Goal: Task Accomplishment & Management: Manage account settings

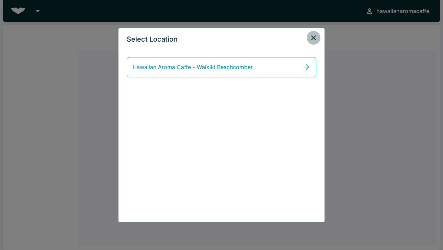
click at [313, 39] on icon "close" at bounding box center [313, 38] width 8 height 8
click at [377, 13] on div "Select Location Hawaiian Aroma Caffe - Waikiki Beachcomber" at bounding box center [221, 125] width 443 height 250
click at [312, 37] on icon "close" at bounding box center [313, 38] width 8 height 8
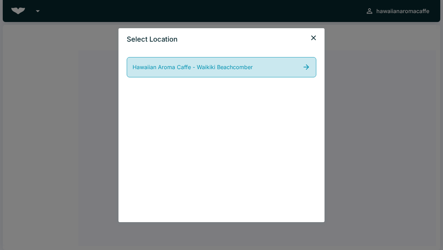
click at [309, 66] on icon at bounding box center [306, 67] width 8 height 8
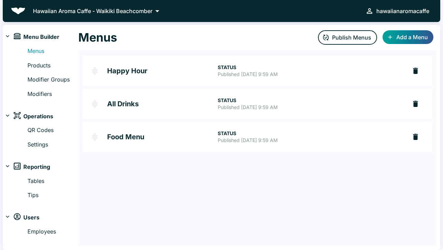
click at [410, 6] on div "hawaiianaromacaffe" at bounding box center [402, 11] width 53 height 10
click at [421, 12] on button "Logout" at bounding box center [418, 14] width 30 height 12
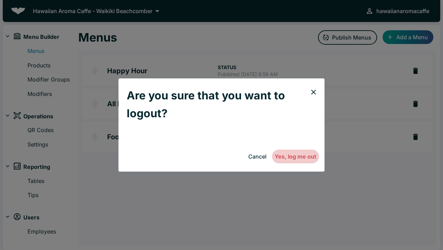
click at [296, 158] on button "Yes, log me out" at bounding box center [295, 156] width 47 height 14
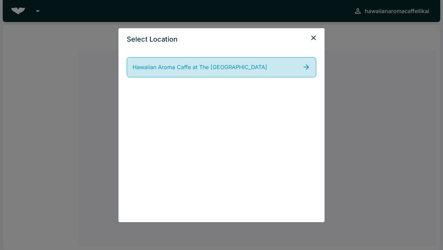
click at [219, 67] on span "Hawaiian Aroma Caffe at The [GEOGRAPHIC_DATA]" at bounding box center [200, 67] width 135 height 9
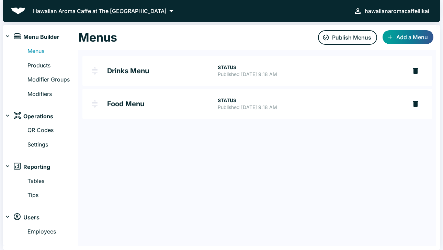
click at [129, 103] on h2 "Food Menu" at bounding box center [162, 103] width 111 height 7
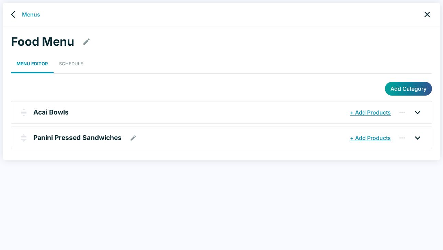
click at [417, 137] on icon at bounding box center [417, 137] width 5 height 3
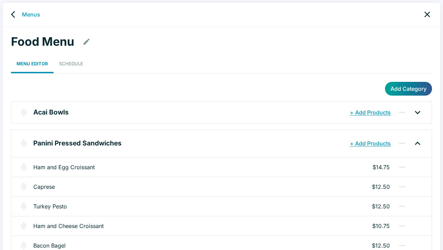
click at [381, 167] on p "$14.75" at bounding box center [380, 167] width 17 height 8
click at [401, 165] on icon "button" at bounding box center [402, 167] width 8 height 8
click at [289, 168] on div at bounding box center [221, 125] width 443 height 250
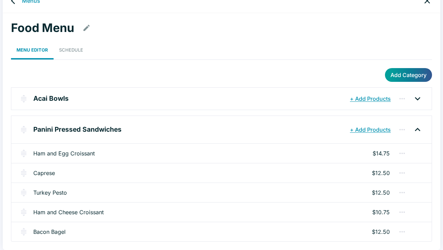
scroll to position [13, 0]
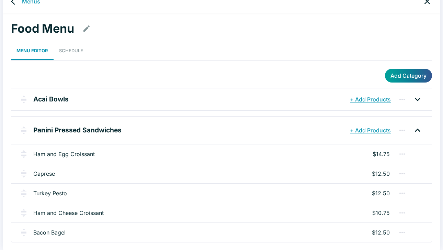
click at [87, 24] on icon "button" at bounding box center [86, 28] width 8 height 8
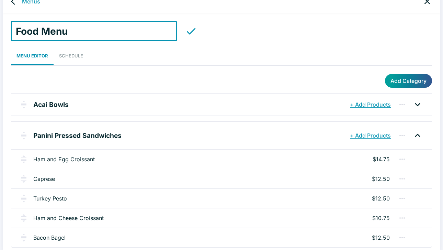
click at [185, 29] on icon "button" at bounding box center [191, 31] width 12 height 12
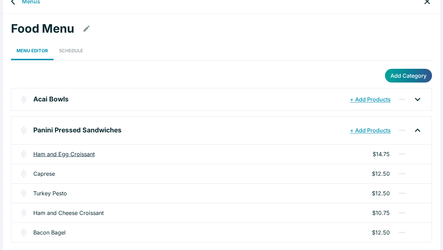
click at [74, 153] on link "Ham and Egg Croissant" at bounding box center [63, 154] width 61 height 8
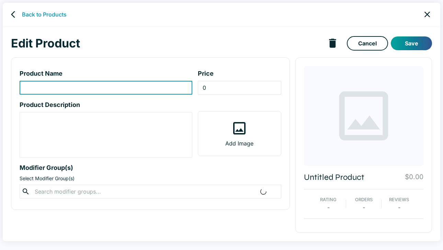
type input "Ham and Egg Croissant"
type input "14.75"
type textarea "Ham, egg, spinach, tomatoes and [PERSON_NAME] cheese."
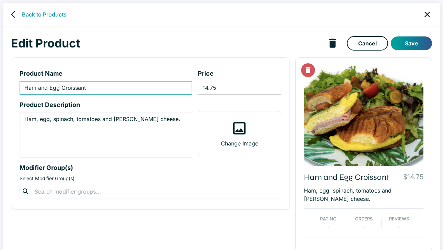
click at [225, 88] on input "14.75" at bounding box center [239, 88] width 83 height 14
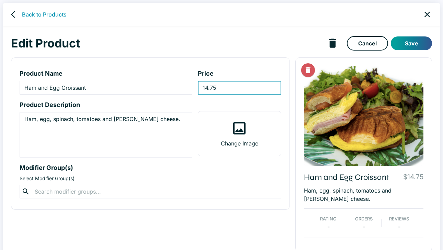
click at [225, 88] on input "14.75" at bounding box center [239, 88] width 83 height 14
type input "15.85"
click at [417, 43] on button "Save" at bounding box center [411, 43] width 41 height 14
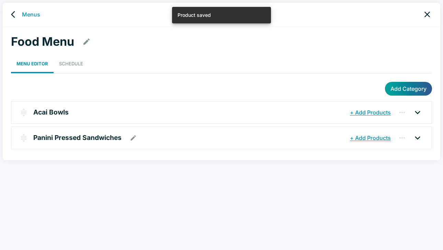
click at [422, 137] on icon at bounding box center [417, 137] width 11 height 11
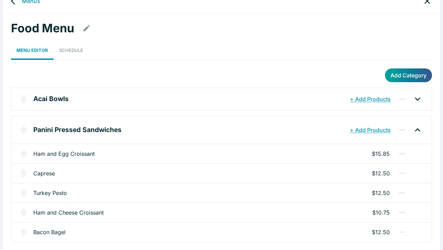
scroll to position [13, 0]
click at [39, 173] on link "Caprese" at bounding box center [44, 173] width 22 height 8
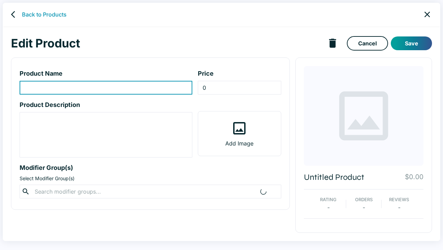
type input "Caprese"
type input "12.5"
type textarea "Homemade pesto with pine nuts, mozzarella cheese, tomatoes and arugula, prepare…"
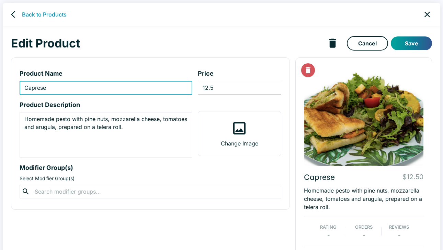
click at [207, 89] on input "12.5" at bounding box center [239, 88] width 83 height 14
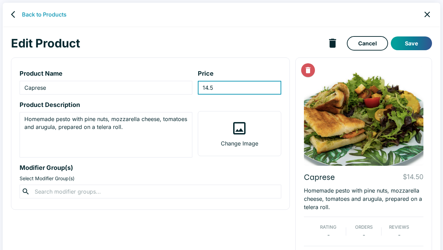
click at [247, 89] on input "14.5" at bounding box center [239, 88] width 83 height 14
type input "14.50"
click at [412, 36] on div "Edit Product Cancel Save" at bounding box center [221, 43] width 421 height 18
click at [413, 41] on button "Save" at bounding box center [411, 43] width 41 height 14
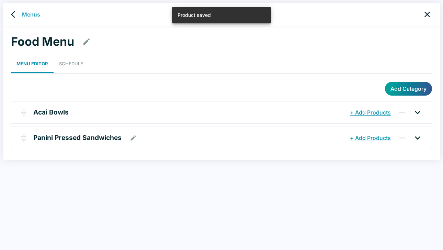
click at [419, 137] on icon at bounding box center [417, 137] width 11 height 11
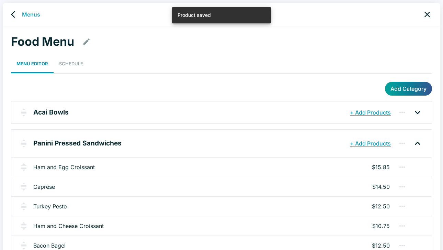
click at [52, 206] on link "Turkey Pesto" at bounding box center [50, 206] width 34 height 8
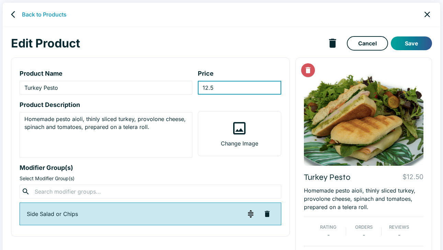
click at [207, 85] on input "12.5" at bounding box center [239, 88] width 83 height 14
type input "14.50"
click at [407, 43] on button "Save" at bounding box center [411, 43] width 41 height 14
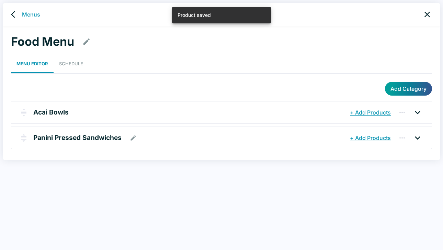
click at [416, 137] on icon at bounding box center [417, 137] width 5 height 3
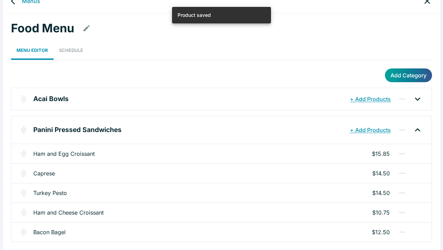
scroll to position [13, 0]
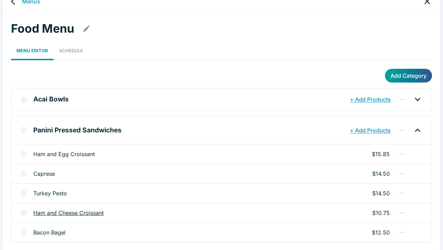
click at [73, 212] on link "Ham and Cheese Croissant" at bounding box center [68, 212] width 70 height 8
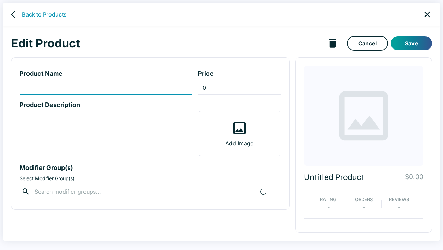
type input "Ham and Cheese Croissant"
type input "10.75"
type textarea "Honey smoked ham with american cheese."
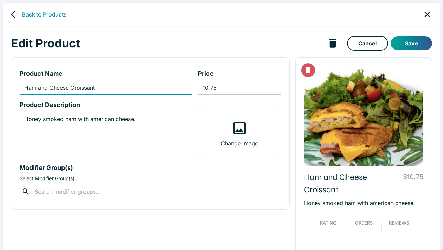
click at [207, 89] on input "10.75" at bounding box center [239, 88] width 83 height 14
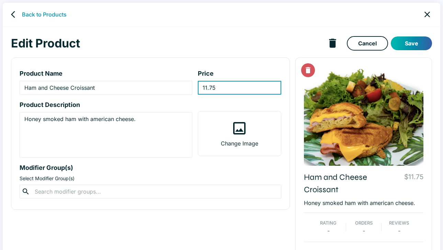
type input "11.75"
click at [410, 42] on button "Save" at bounding box center [411, 43] width 41 height 14
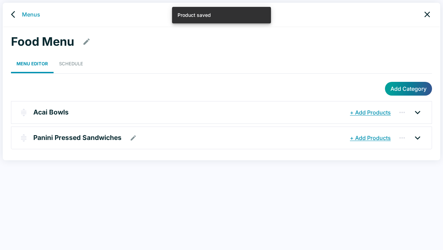
click at [418, 136] on icon at bounding box center [417, 137] width 11 height 11
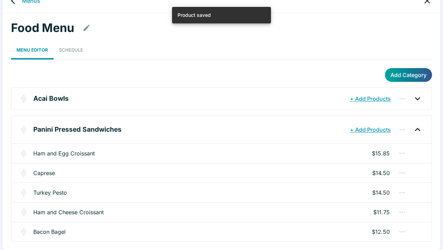
scroll to position [13, 0]
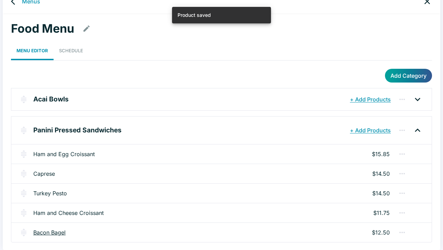
click at [53, 232] on link "Bacon Bagel" at bounding box center [49, 232] width 32 height 8
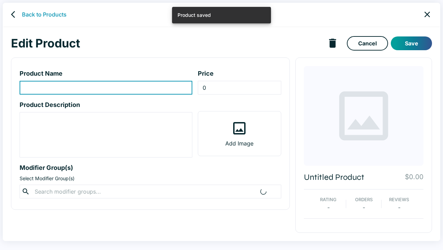
type input "Bacon Bagel"
type input "12.5"
type textarea "Everything bagel with sweet and spicy mustard, crispy bacon, egg patty and amer…"
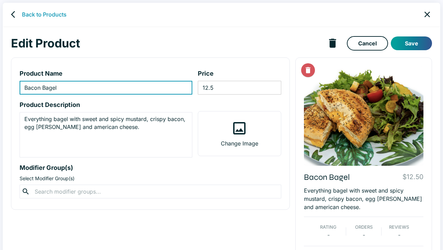
click at [208, 88] on input "12.5" at bounding box center [239, 88] width 83 height 14
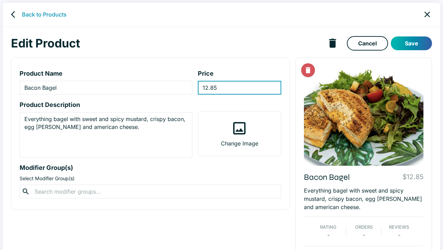
type input "12.85"
click at [414, 41] on button "Save" at bounding box center [411, 43] width 41 height 14
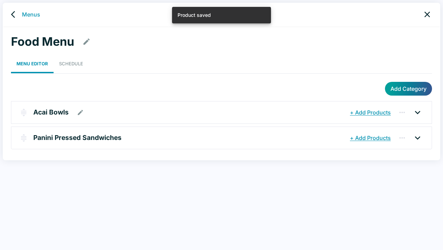
click at [418, 112] on icon at bounding box center [417, 112] width 5 height 3
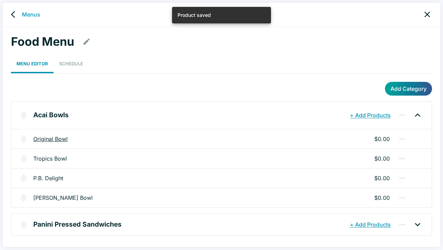
click at [58, 140] on link "Original Bowl" at bounding box center [50, 139] width 34 height 8
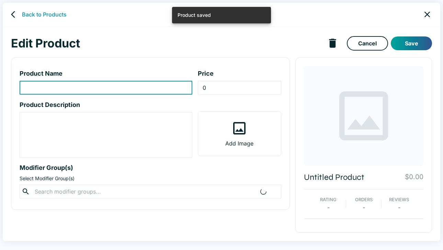
type input "Original Bowl"
type textarea "Granola, bananas, strawberries, blueberries, shaved coconut, bee pollen, and ho…"
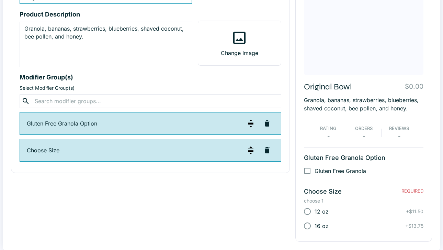
scroll to position [90, 0]
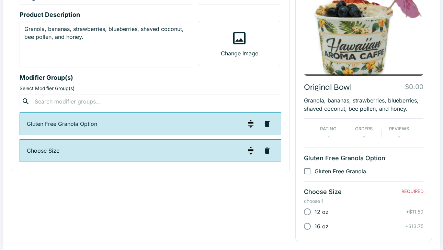
click at [232, 151] on p "Choose Size" at bounding box center [135, 150] width 217 height 8
click at [52, 151] on p "Choose Size" at bounding box center [135, 150] width 217 height 8
click at [250, 151] on img "button" at bounding box center [250, 150] width 8 height 8
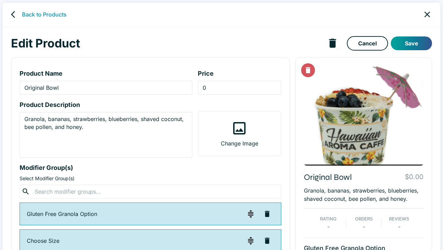
scroll to position [0, 0]
click at [55, 13] on link "Back to Products" at bounding box center [44, 14] width 45 height 8
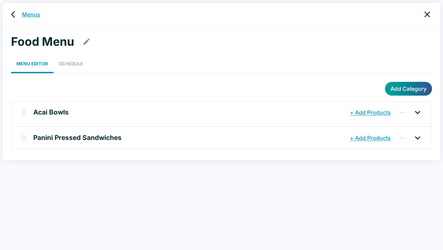
click at [32, 14] on link "Menus" at bounding box center [31, 14] width 18 height 8
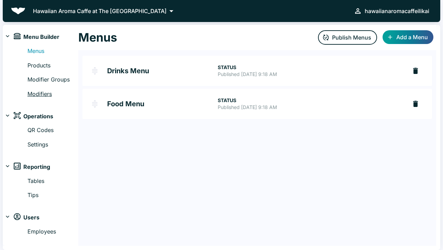
click at [42, 92] on link "Modifiers" at bounding box center [52, 94] width 51 height 9
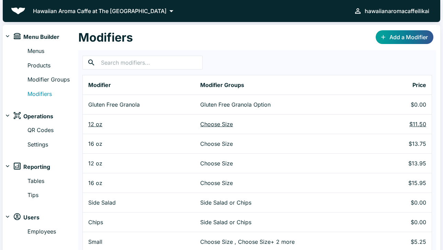
click at [419, 124] on p "$11.50" at bounding box center [406, 124] width 40 height 8
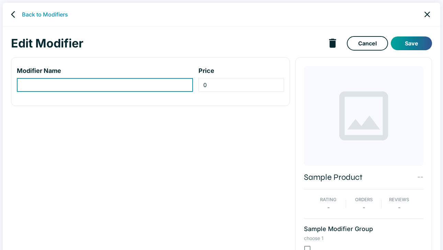
scroll to position [0, 241]
type input "12 oz"
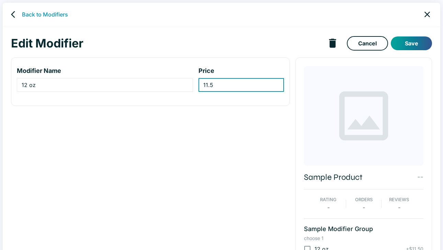
click at [212, 87] on input "11.5" at bounding box center [240, 85] width 85 height 14
type input "12.75"
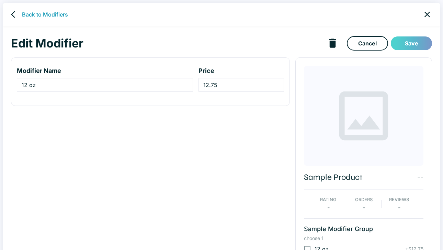
click at [411, 45] on button "Save" at bounding box center [411, 43] width 41 height 14
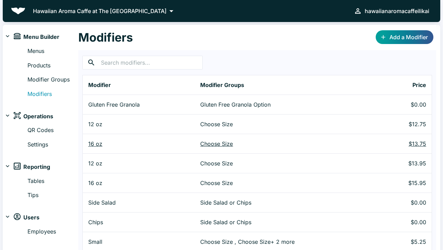
click at [421, 145] on p "$13.75" at bounding box center [406, 143] width 40 height 8
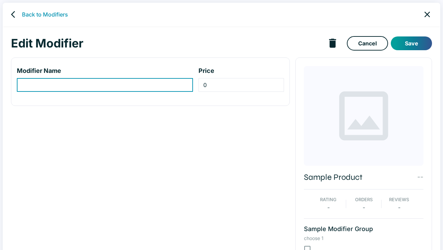
scroll to position [0, 241]
type input "16 oz"
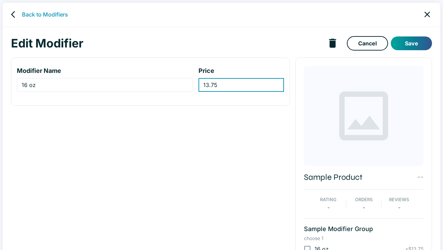
click at [218, 85] on input "13.75" at bounding box center [240, 85] width 85 height 14
type input "14.85"
click at [418, 41] on button "Save" at bounding box center [411, 43] width 41 height 14
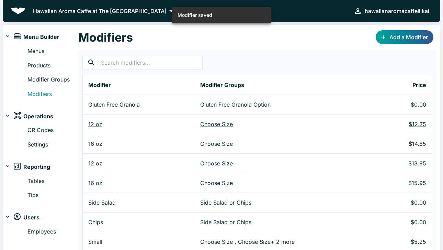
click at [93, 126] on p "12 oz" at bounding box center [138, 124] width 101 height 8
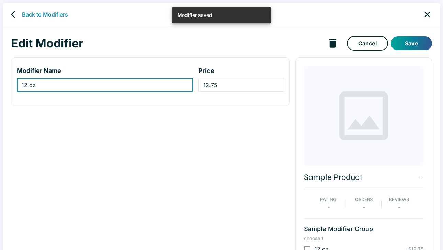
click at [21, 86] on input "12 oz" at bounding box center [105, 85] width 176 height 14
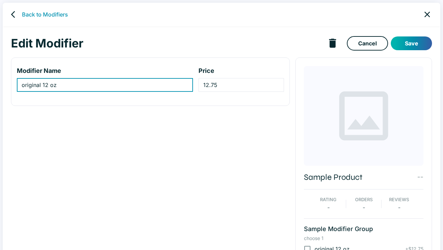
type input "original 12 oz"
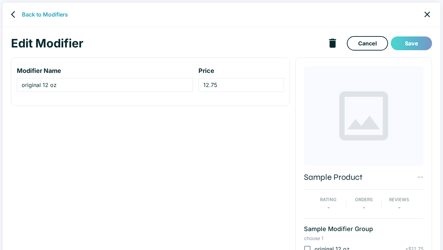
click at [410, 44] on button "Save" at bounding box center [411, 43] width 41 height 14
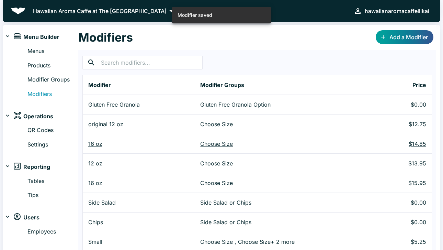
click at [93, 143] on p "16 oz" at bounding box center [138, 143] width 101 height 8
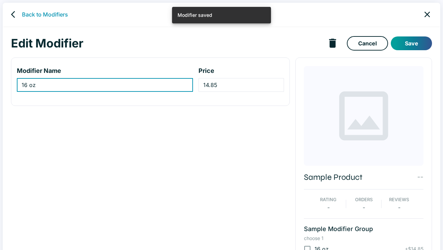
click at [21, 84] on input "16 oz" at bounding box center [105, 85] width 176 height 14
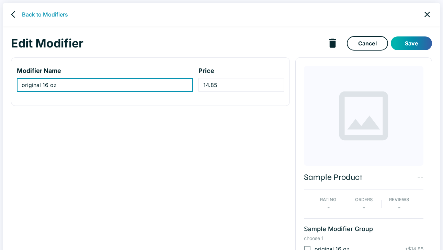
type input "original 16 oz"
click at [418, 42] on button "Save" at bounding box center [411, 43] width 41 height 14
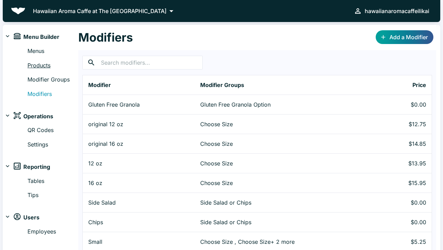
click at [44, 65] on link "Products" at bounding box center [52, 65] width 51 height 9
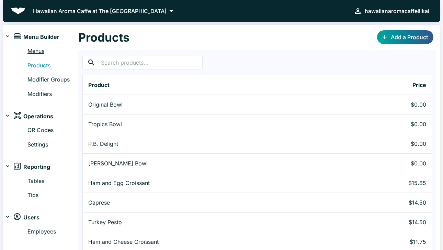
click at [37, 49] on link "Menus" at bounding box center [52, 51] width 51 height 9
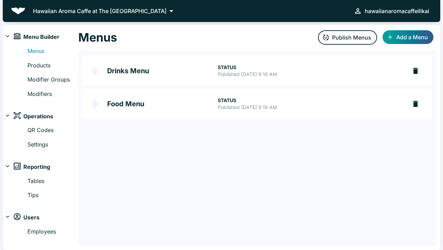
click at [126, 103] on h2 "Food Menu" at bounding box center [162, 103] width 111 height 7
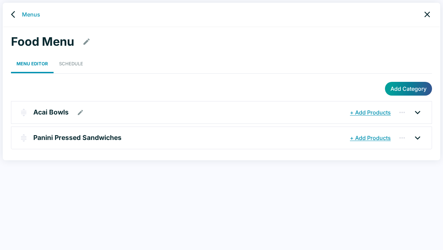
click at [65, 111] on p "Acai Bowls" at bounding box center [50, 112] width 35 height 10
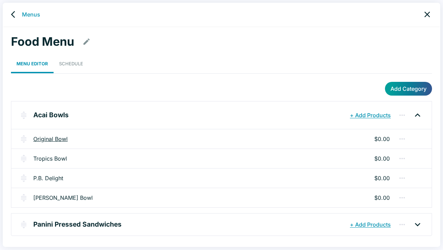
click at [58, 141] on link "Original Bowl" at bounding box center [50, 139] width 34 height 8
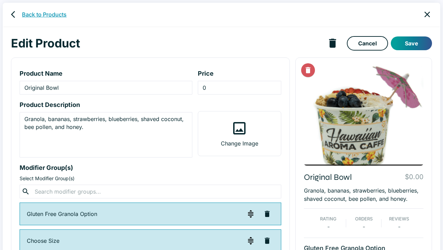
click at [26, 14] on link "Back to Products" at bounding box center [44, 14] width 45 height 8
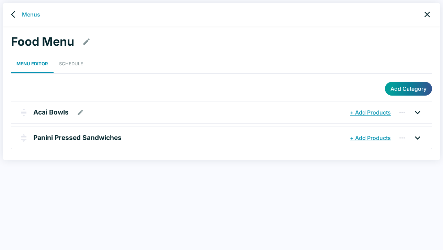
click at [53, 115] on p "Acai Bowls" at bounding box center [50, 112] width 35 height 10
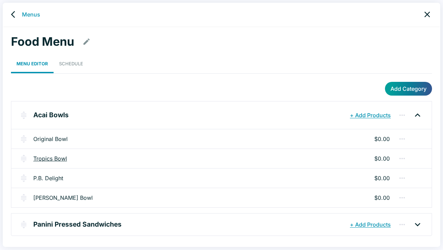
click at [50, 159] on link "Tropics Bowl" at bounding box center [50, 158] width 34 height 8
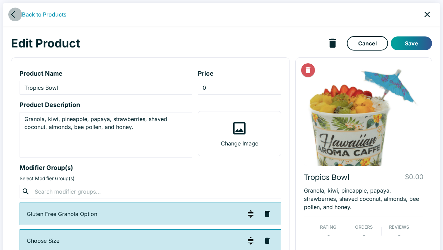
click at [14, 15] on icon "back" at bounding box center [15, 14] width 8 height 8
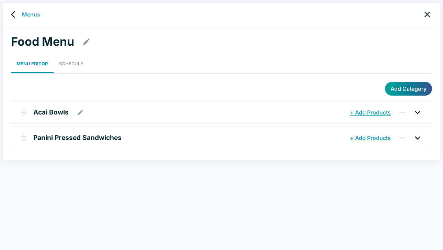
click at [47, 110] on p "Acai Bowls" at bounding box center [50, 112] width 35 height 10
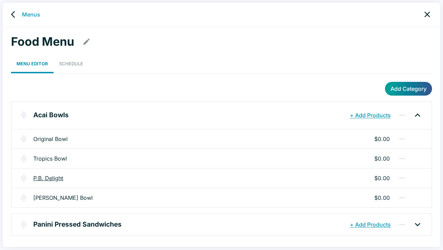
click at [46, 178] on link "P.B. Delight" at bounding box center [48, 178] width 30 height 8
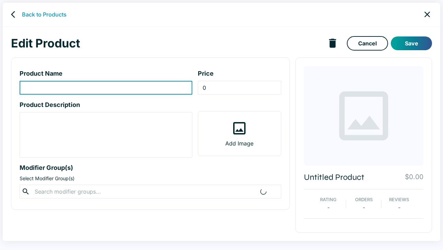
type input "P.B. Delight"
type textarea "Granola, peanut butter, bananas, blueberries, goji berries, shaved coconut, bee…"
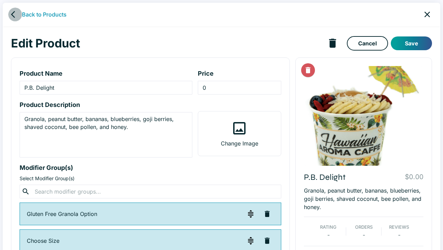
click at [14, 16] on icon "back" at bounding box center [13, 14] width 4 height 7
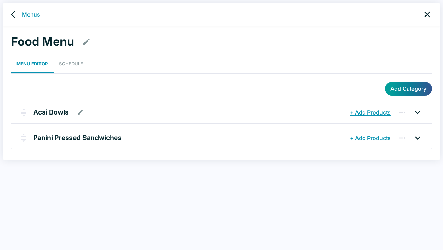
click at [44, 113] on p "Acai Bowls" at bounding box center [50, 112] width 35 height 10
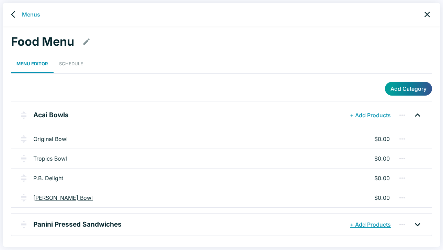
click at [49, 197] on link "[PERSON_NAME] Bowl" at bounding box center [62, 197] width 59 height 8
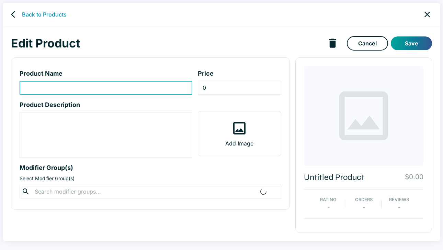
type input "[PERSON_NAME] Bowl"
type textarea "Granola, strawberries, blackberries, raspberries, blueberries, chocolate chips,…"
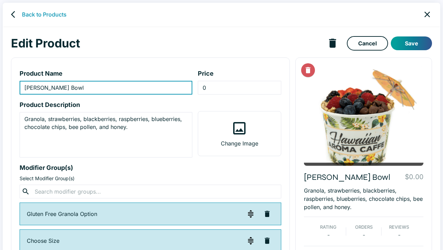
click at [14, 16] on icon "back" at bounding box center [15, 14] width 8 height 8
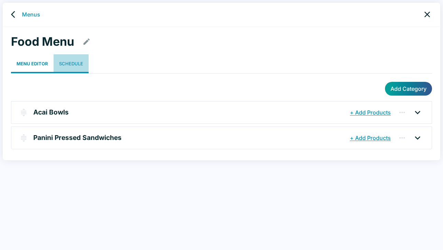
click at [72, 62] on link "Schedule" at bounding box center [71, 63] width 35 height 19
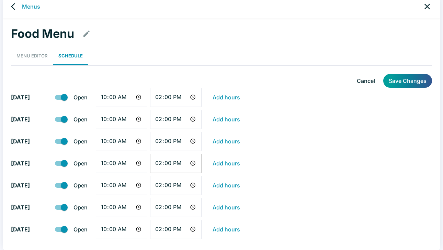
scroll to position [7, 0]
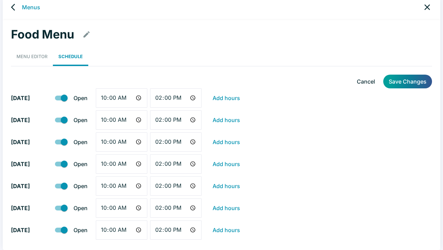
click at [37, 55] on link "Menu Editor" at bounding box center [32, 56] width 42 height 19
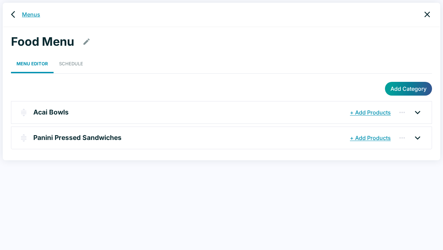
click at [28, 13] on link "Menus" at bounding box center [31, 14] width 18 height 8
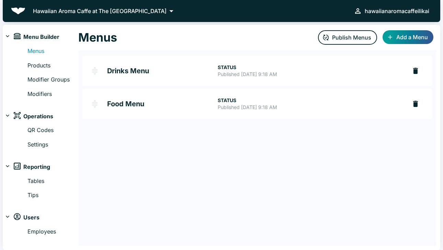
click at [126, 73] on h2 "Drinks Menu" at bounding box center [162, 70] width 111 height 7
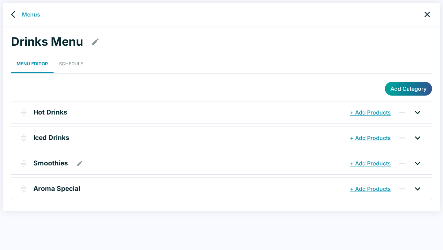
click at [49, 164] on p "Smoothies" at bounding box center [50, 163] width 35 height 10
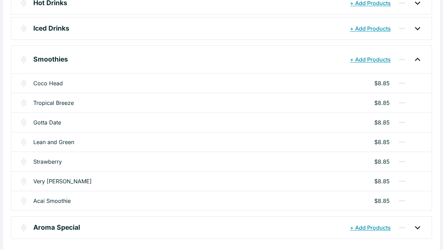
scroll to position [108, 0]
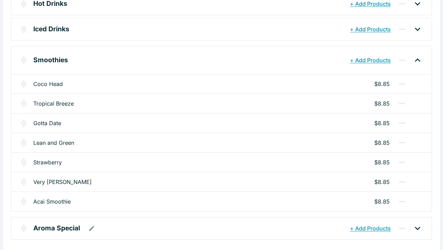
click at [59, 226] on p "Aroma Special" at bounding box center [56, 228] width 47 height 10
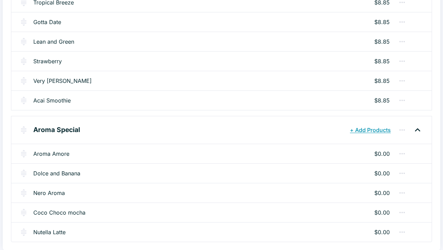
scroll to position [209, 0]
click at [54, 153] on link "Aroma Amore" at bounding box center [51, 154] width 36 height 8
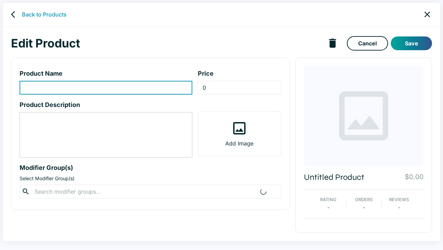
type input "Aroma Amore"
type textarea "Raspberry white chocolate mocha."
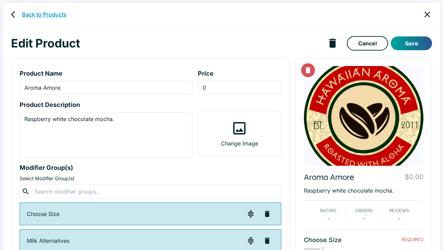
click at [32, 15] on link "Back to Products" at bounding box center [44, 14] width 45 height 8
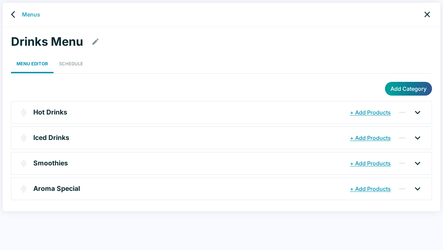
click at [32, 15] on link "Menus" at bounding box center [31, 14] width 18 height 8
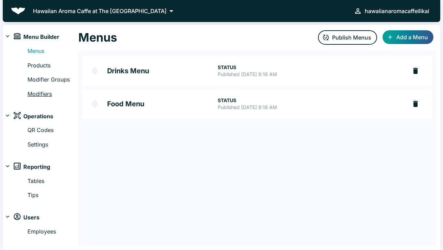
click at [41, 91] on link "Modifiers" at bounding box center [52, 94] width 51 height 9
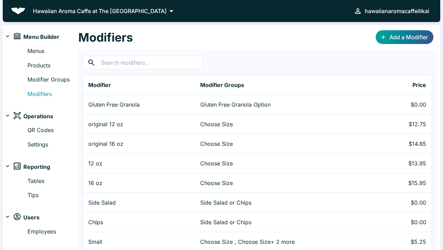
click at [36, 37] on span "Menu Builder" at bounding box center [41, 37] width 36 height 9
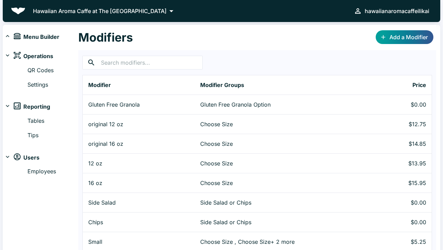
click at [103, 41] on h1 "Modifiers" at bounding box center [105, 37] width 55 height 14
click at [36, 34] on span "Menu Builder" at bounding box center [41, 37] width 36 height 9
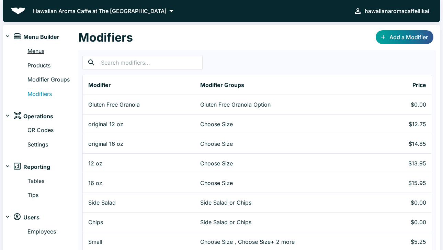
click at [34, 51] on link "Menus" at bounding box center [52, 51] width 51 height 9
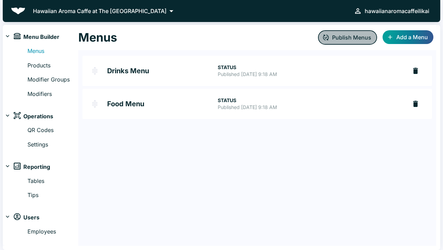
click at [346, 37] on button "Publish Menus" at bounding box center [347, 37] width 59 height 14
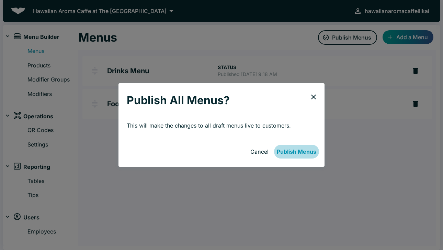
click at [299, 152] on button "Publish Menus" at bounding box center [296, 152] width 45 height 14
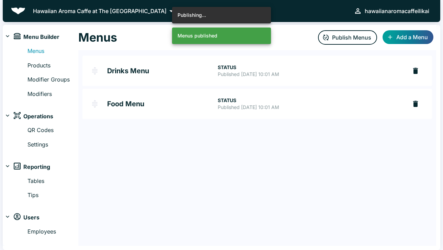
click at [166, 10] on icon at bounding box center [171, 11] width 10 height 10
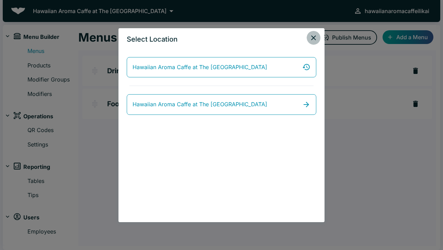
click at [313, 38] on icon "close" at bounding box center [313, 38] width 8 height 8
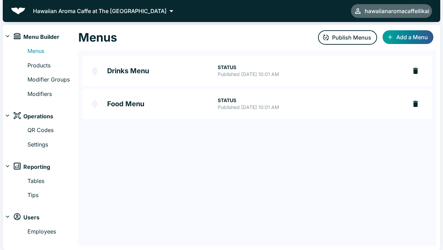
click at [421, 9] on div "hawaiianaromacaffeilikai" at bounding box center [397, 11] width 65 height 10
click at [418, 18] on button "Logout" at bounding box center [418, 14] width 30 height 12
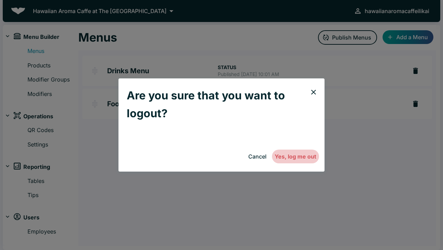
click at [301, 157] on button "Yes, log me out" at bounding box center [295, 156] width 47 height 14
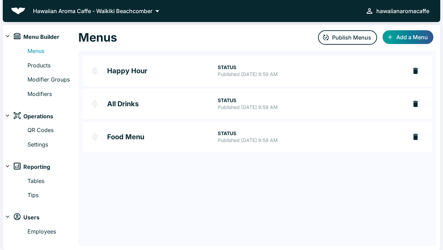
click at [137, 136] on h2 "Food Menu" at bounding box center [162, 136] width 111 height 7
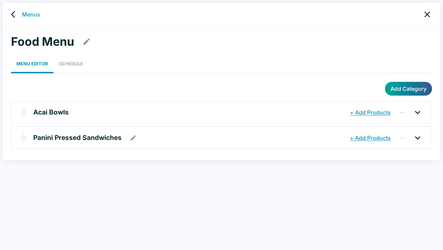
click at [381, 138] on button "+ Add Products" at bounding box center [370, 137] width 44 height 12
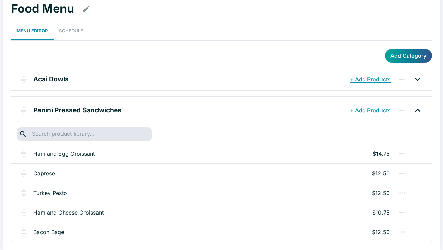
scroll to position [33, 0]
click at [64, 152] on link "Ham and Egg Croissant" at bounding box center [63, 154] width 61 height 8
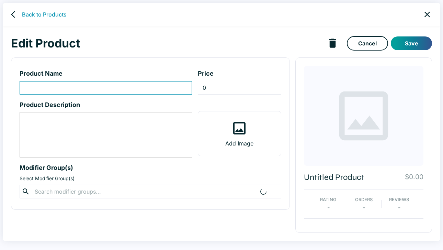
type input "Ham and Egg Croissant"
type input "14.75"
type textarea "Ham, egg, spinach, tomatoes and [PERSON_NAME] cheese."
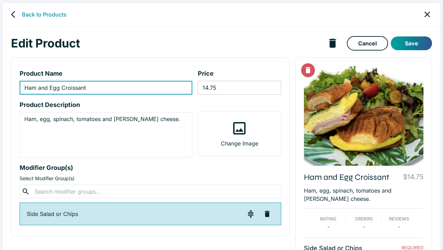
click at [222, 89] on input "14.75" at bounding box center [239, 88] width 83 height 14
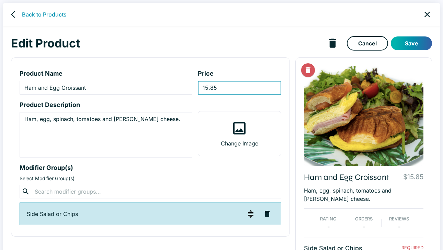
type input "15.85"
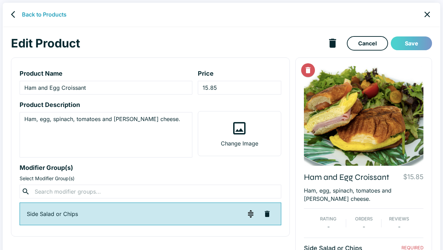
click at [418, 43] on button "Save" at bounding box center [411, 43] width 41 height 14
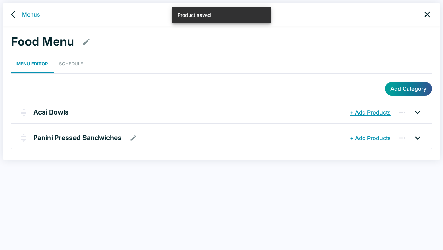
click at [100, 139] on p "Panini Pressed Sandwiches" at bounding box center [77, 138] width 88 height 10
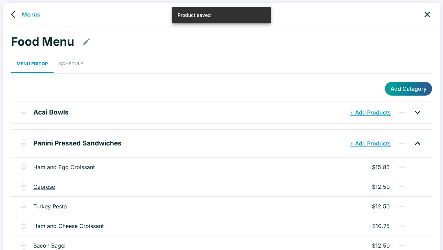
click at [42, 186] on link "Caprese" at bounding box center [44, 186] width 22 height 8
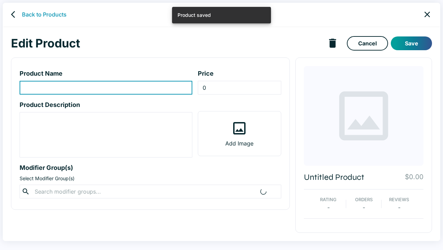
type input "Caprese"
type input "12.5"
type textarea "Homemade pesto with pine nuts, mozzarella cheese, tomatoes and arugula, prepare…"
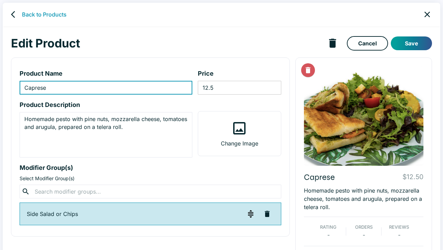
click at [206, 88] on input "12.5" at bounding box center [239, 88] width 83 height 14
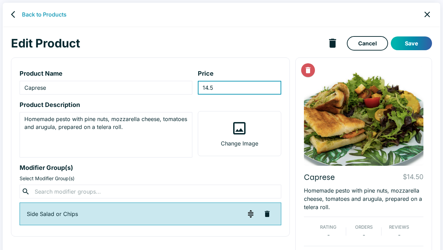
type input "14.5"
click at [414, 41] on button "Save" at bounding box center [411, 43] width 41 height 14
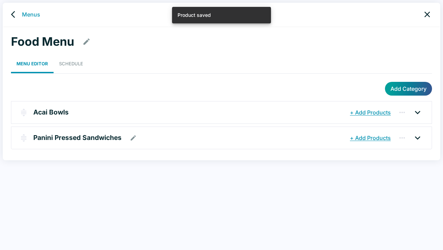
click at [64, 141] on p "Panini Pressed Sandwiches" at bounding box center [77, 138] width 88 height 10
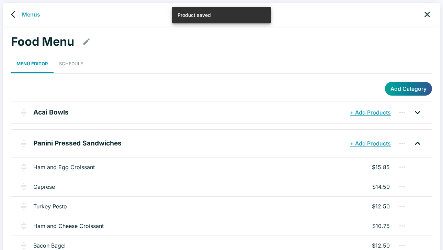
click at [43, 206] on link "Turkey Pesto" at bounding box center [50, 206] width 34 height 8
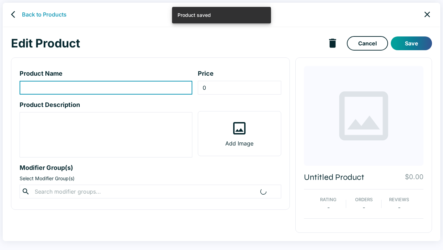
type input "Turkey Pesto"
type input "12.5"
type textarea "Homemade pesto aioli, thinly sliced turkey, provolone cheese, spinach and tomat…"
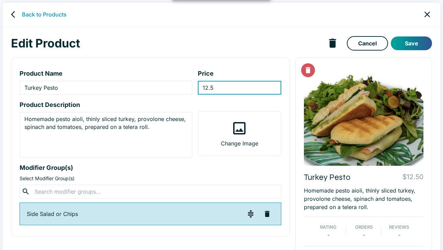
click at [207, 87] on input "12.5" at bounding box center [239, 88] width 83 height 14
type input "14.5"
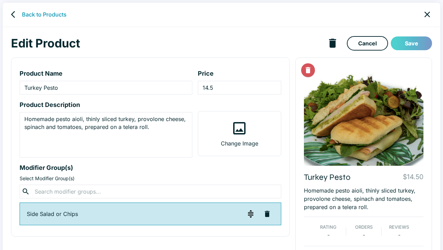
click at [413, 41] on button "Save" at bounding box center [411, 43] width 41 height 14
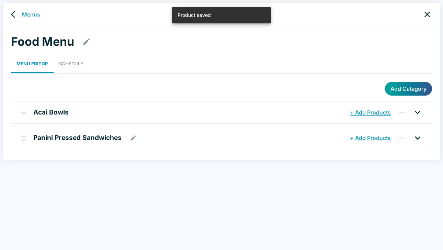
click at [81, 135] on p "Panini Pressed Sandwiches" at bounding box center [77, 138] width 88 height 10
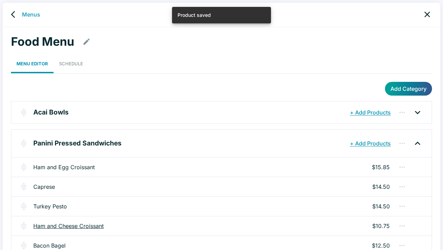
click at [48, 224] on link "Ham and Cheese Croissant" at bounding box center [68, 225] width 70 height 8
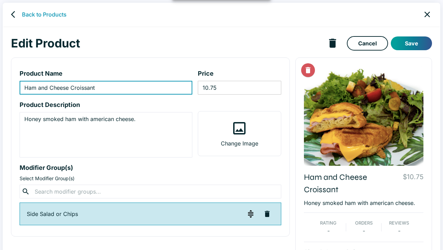
click at [207, 90] on input "10.75" at bounding box center [239, 88] width 83 height 14
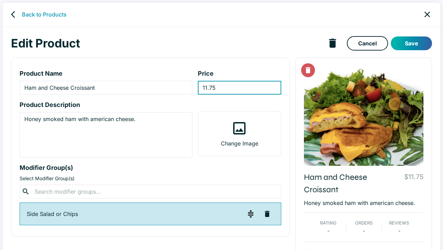
type input "11.75"
click at [414, 46] on button "Save" at bounding box center [411, 43] width 41 height 14
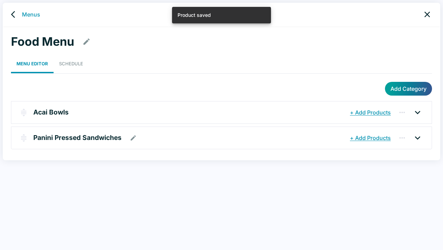
click at [87, 136] on p "Panini Pressed Sandwiches" at bounding box center [77, 138] width 88 height 10
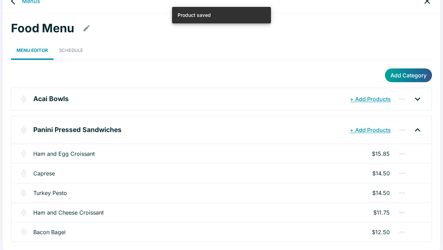
scroll to position [13, 0]
click at [47, 231] on link "Bacon Bagel" at bounding box center [49, 232] width 32 height 8
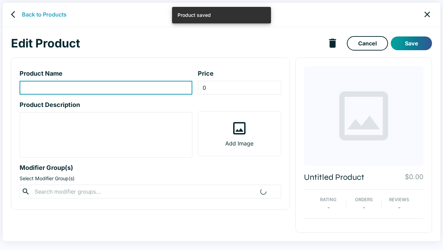
type input "Bacon Bagel"
type input "12.5"
type textarea "Everything bagel with sweet and spicy mustard, crispy bacon, egg patty and amer…"
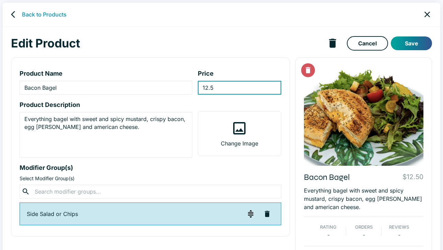
click at [214, 85] on input "12.5" at bounding box center [239, 88] width 83 height 14
type input "12.85"
click at [407, 42] on button "Save" at bounding box center [411, 43] width 41 height 14
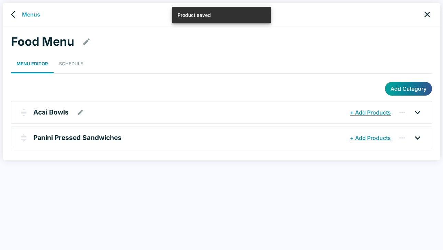
click at [55, 111] on p "Acai Bowls" at bounding box center [50, 112] width 35 height 10
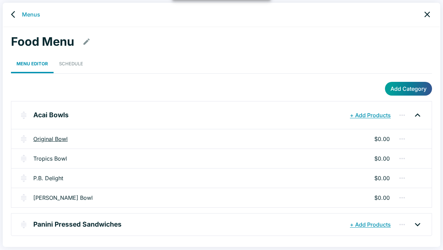
click at [52, 139] on link "Original Bowl" at bounding box center [50, 139] width 34 height 8
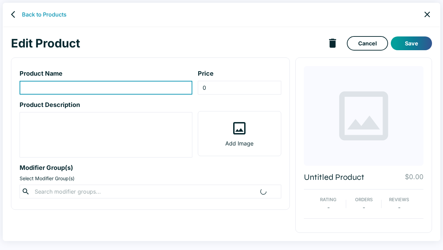
type input "Original Bowl"
type textarea "Granola, bananas, strawberries, blueberries, shaved coconut, bee pollen, and ho…"
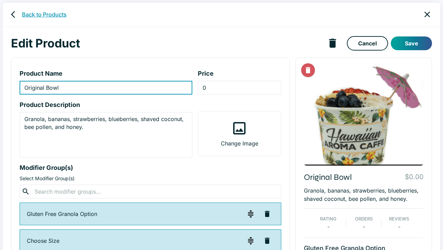
click at [48, 15] on link "Back to Products" at bounding box center [44, 14] width 45 height 8
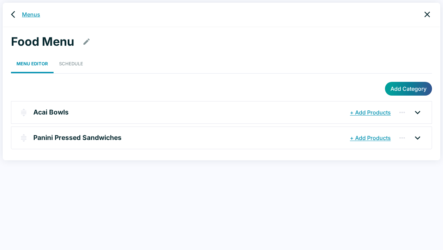
click at [29, 11] on link "Menus" at bounding box center [31, 14] width 18 height 8
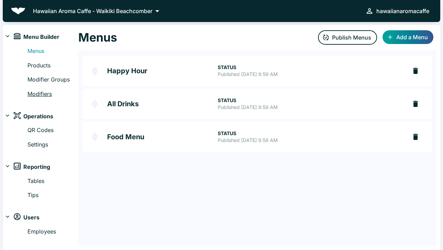
click at [41, 93] on link "Modifiers" at bounding box center [52, 94] width 51 height 9
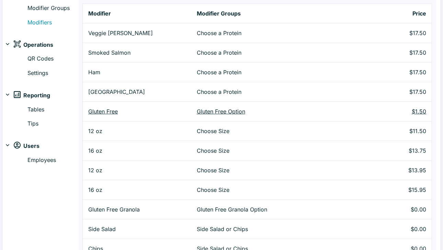
scroll to position [74, 0]
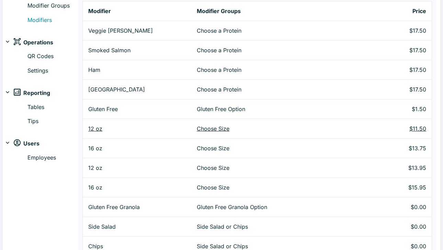
click at [97, 129] on p "12 oz" at bounding box center [136, 128] width 97 height 8
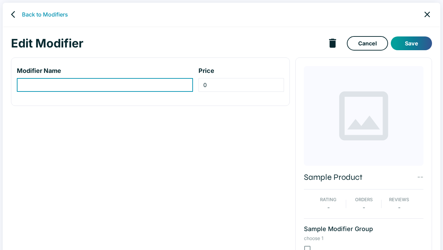
type input "12 oz"
type input "11.5"
click at [22, 86] on input "12 oz" at bounding box center [105, 85] width 176 height 14
type input "original 12 oz"
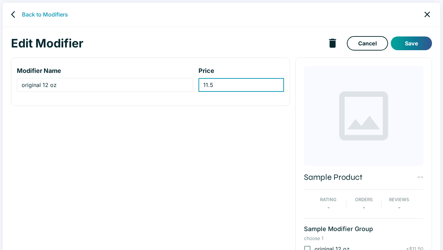
click at [234, 84] on input "11.5" at bounding box center [240, 85] width 85 height 14
type input "12.75"
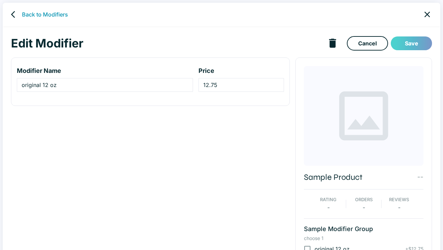
click at [412, 43] on button "Save" at bounding box center [411, 43] width 41 height 14
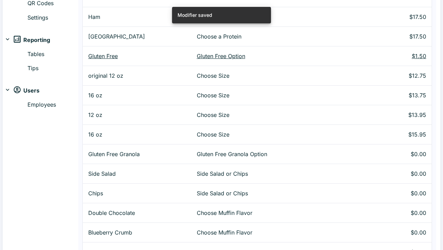
scroll to position [128, 0]
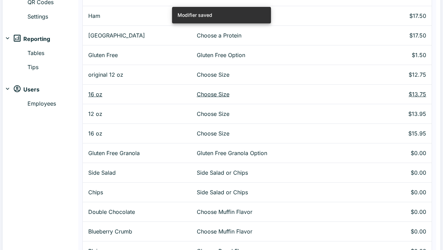
click at [90, 96] on p "16 oz" at bounding box center [136, 94] width 97 height 8
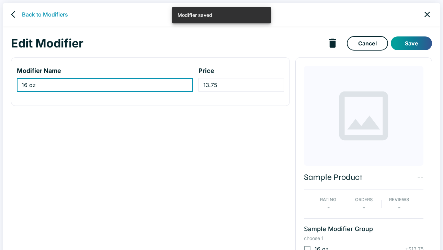
click at [21, 85] on input "16 oz" at bounding box center [105, 85] width 176 height 14
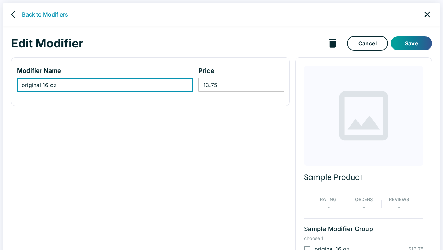
type input "original 16 oz"
click at [225, 90] on input "13.75" at bounding box center [240, 85] width 85 height 14
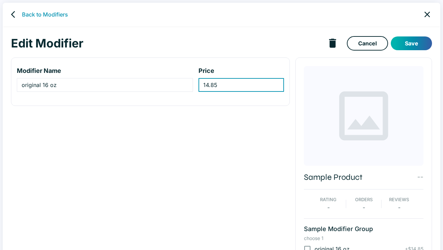
type input "14.85"
click at [411, 42] on button "Save" at bounding box center [411, 43] width 41 height 14
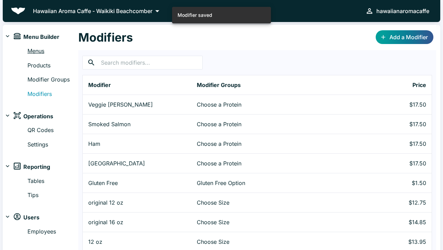
click at [38, 52] on link "Menus" at bounding box center [52, 51] width 51 height 9
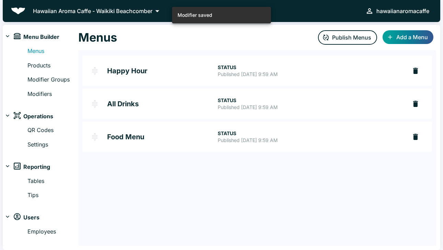
click at [127, 135] on h2 "Food Menu" at bounding box center [162, 136] width 111 height 7
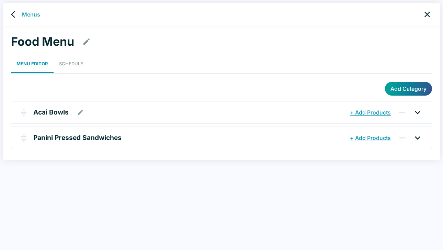
click at [60, 111] on p "Acai Bowls" at bounding box center [50, 112] width 35 height 10
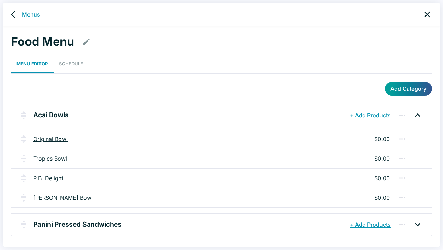
click at [54, 138] on link "Original Bowl" at bounding box center [50, 139] width 34 height 8
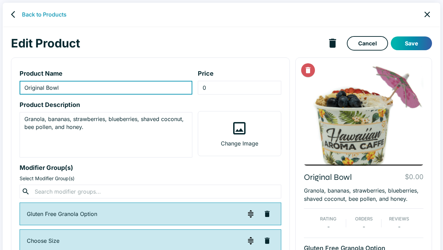
click at [412, 42] on button "Save" at bounding box center [411, 43] width 41 height 14
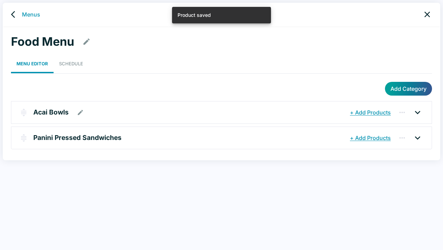
click at [61, 111] on p "Acai Bowls" at bounding box center [50, 112] width 35 height 10
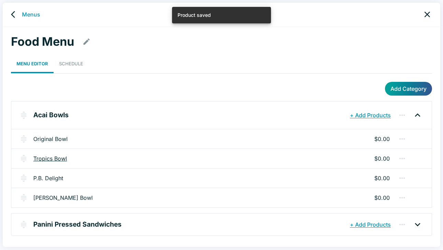
click at [54, 158] on link "Tropics Bowl" at bounding box center [50, 158] width 34 height 8
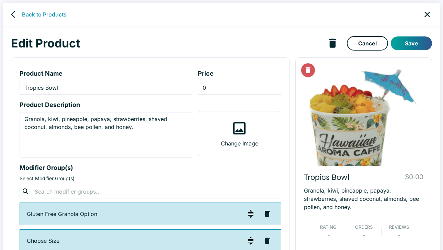
click at [32, 12] on link "Back to Products" at bounding box center [44, 14] width 45 height 8
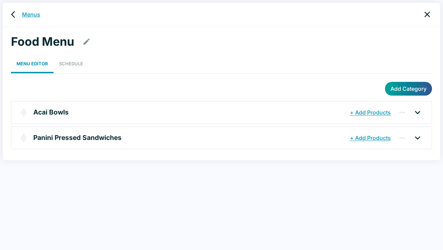
click at [32, 16] on link "Menus" at bounding box center [31, 14] width 18 height 8
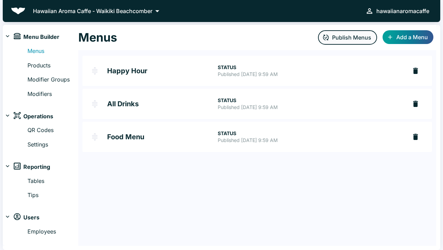
click at [347, 38] on button "Publish Menus" at bounding box center [347, 37] width 59 height 14
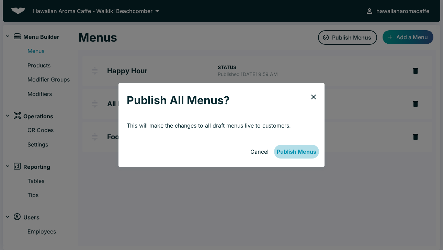
click at [302, 152] on button "Publish Menus" at bounding box center [296, 152] width 45 height 14
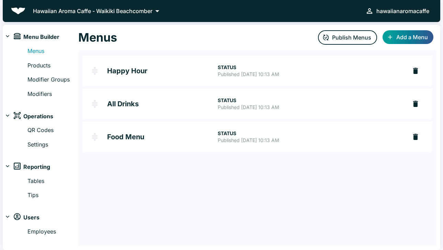
click at [131, 72] on h2 "Happy Hour" at bounding box center [162, 70] width 111 height 7
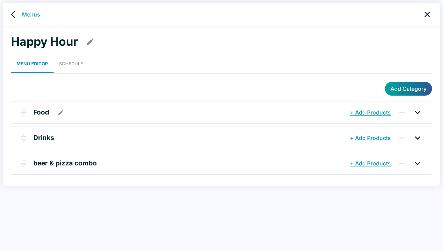
click at [43, 111] on p "Food" at bounding box center [41, 112] width 16 height 10
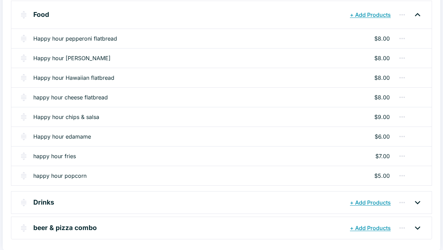
scroll to position [100, 0]
click at [59, 156] on link "happy hour fries" at bounding box center [54, 156] width 43 height 8
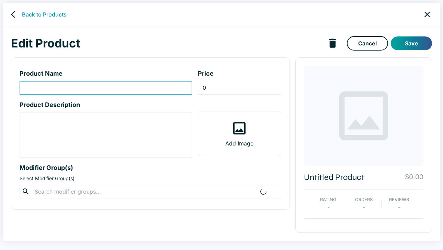
type input "happy hour fries"
type input "7"
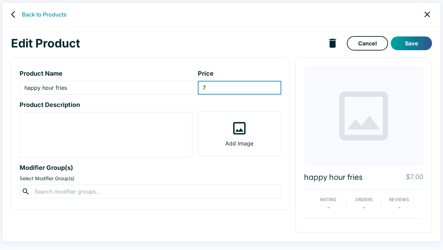
click at [214, 88] on input "7" at bounding box center [239, 88] width 83 height 14
type input "9"
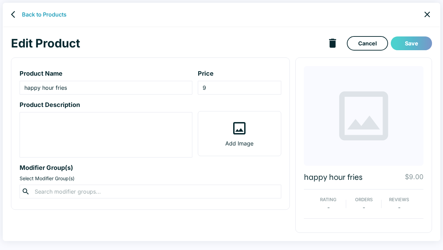
click at [410, 45] on button "Save" at bounding box center [411, 43] width 41 height 14
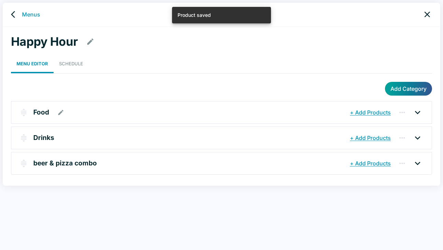
click at [44, 111] on p "Food" at bounding box center [41, 112] width 16 height 10
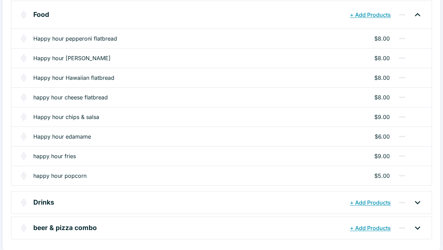
scroll to position [100, 0]
click at [44, 202] on p "Drinks" at bounding box center [43, 202] width 21 height 10
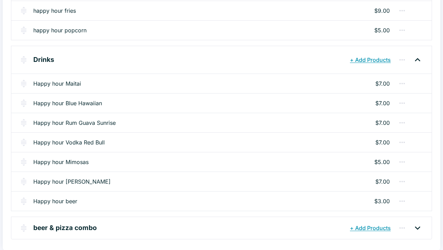
scroll to position [245, 0]
click at [78, 228] on p "beer & pizza combo" at bounding box center [65, 228] width 64 height 10
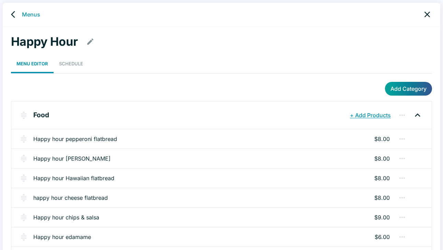
scroll to position [0, 0]
click at [70, 64] on link "Schedule" at bounding box center [71, 63] width 35 height 19
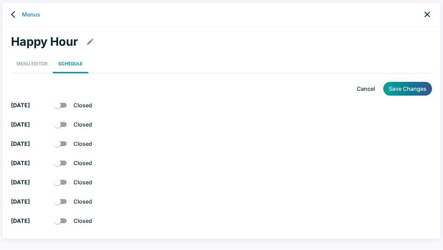
checkbox input "true"
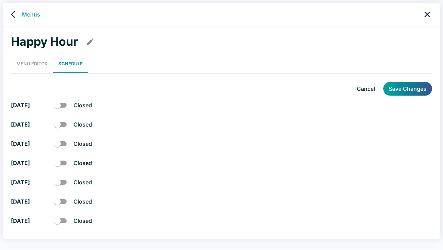
checkbox input "true"
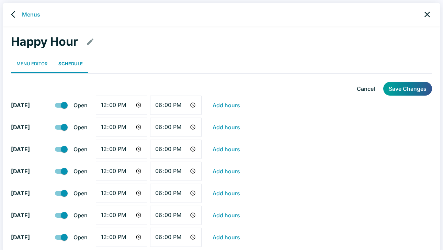
click at [22, 66] on link "Menu Editor" at bounding box center [32, 63] width 42 height 19
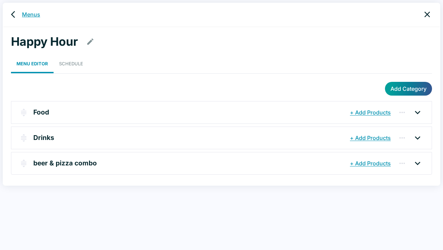
click at [30, 17] on link "Menus" at bounding box center [31, 14] width 18 height 8
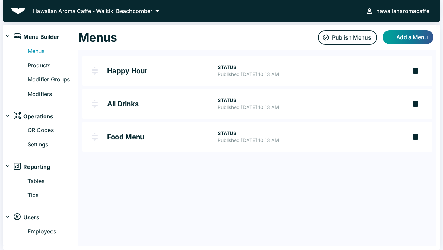
click at [129, 137] on h2 "Food Menu" at bounding box center [162, 136] width 111 height 7
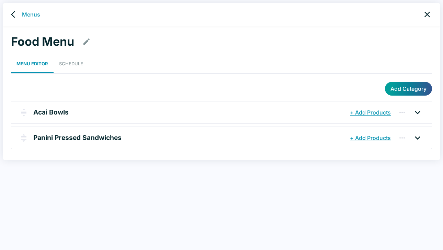
click at [32, 15] on link "Menus" at bounding box center [31, 14] width 18 height 8
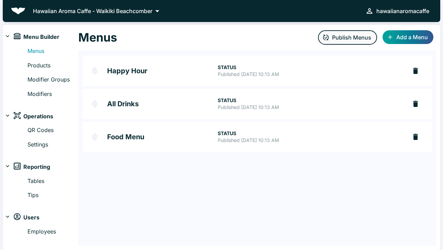
click at [345, 37] on button "Publish Menus" at bounding box center [347, 37] width 59 height 14
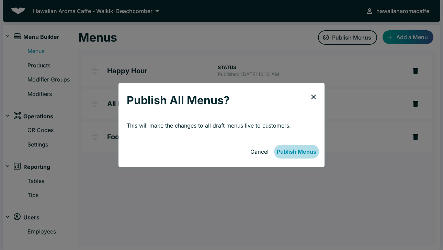
click at [300, 149] on button "Publish Menus" at bounding box center [296, 152] width 45 height 14
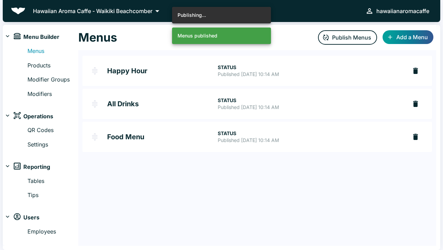
click at [400, 12] on div "hawaiianaromacaffe" at bounding box center [402, 11] width 53 height 10
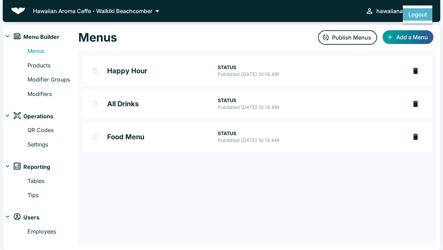
click at [417, 14] on button "Logout" at bounding box center [418, 14] width 30 height 12
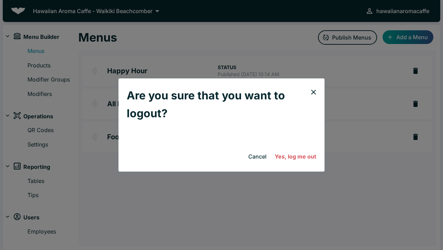
click at [300, 153] on button "Yes, log me out" at bounding box center [295, 156] width 47 height 14
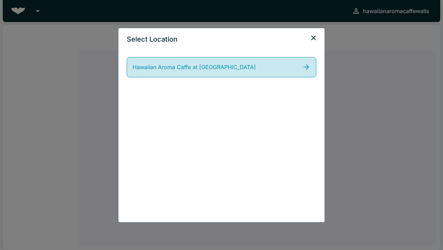
click at [214, 69] on span "Hawaiian Aroma Caffe at Waikiki Walls" at bounding box center [194, 67] width 123 height 9
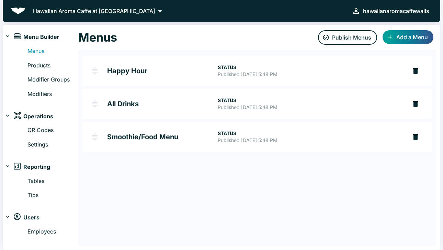
click at [132, 69] on h2 "Happy Hour" at bounding box center [162, 70] width 111 height 7
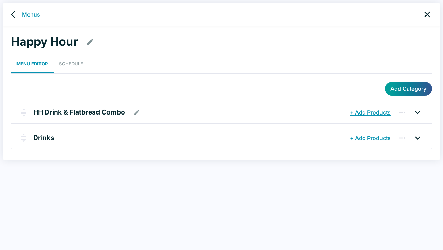
click at [92, 112] on p "HH Drink & Flatbread Combo" at bounding box center [79, 112] width 92 height 10
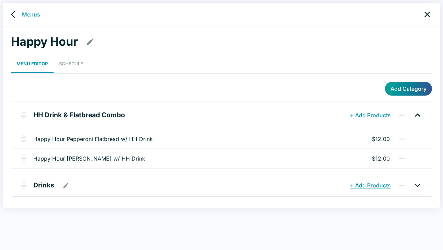
click at [45, 188] on p "Drinks" at bounding box center [43, 185] width 21 height 10
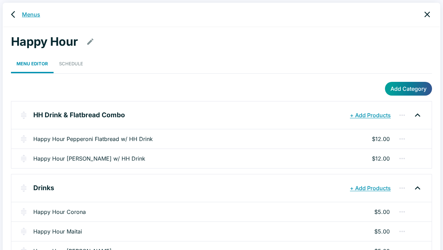
click at [38, 15] on link "Menus" at bounding box center [31, 14] width 18 height 8
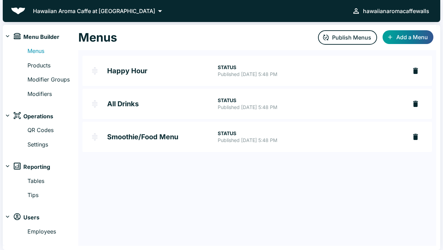
click at [131, 137] on h2 "Smoothie/Food Menu" at bounding box center [162, 136] width 111 height 7
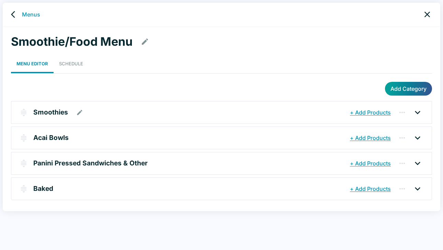
click at [50, 113] on p "Smoothies" at bounding box center [50, 112] width 35 height 10
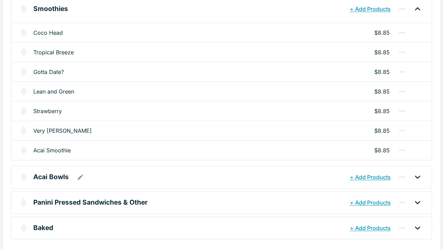
scroll to position [106, 0]
click at [61, 177] on p "Acai Bowls" at bounding box center [50, 177] width 35 height 10
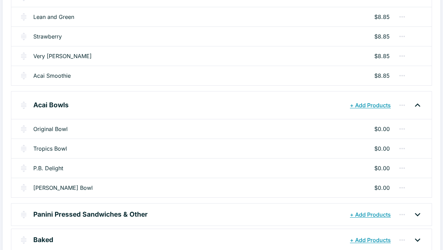
scroll to position [190, 0]
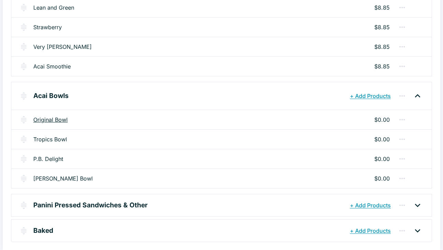
click at [61, 117] on link "Original Bowl" at bounding box center [50, 119] width 34 height 8
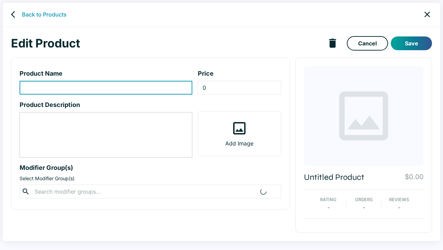
type input "Original Bowl"
type textarea "Granola, bananas, strawberries, blueberries, shaved coconut, bee pollen, and ho…"
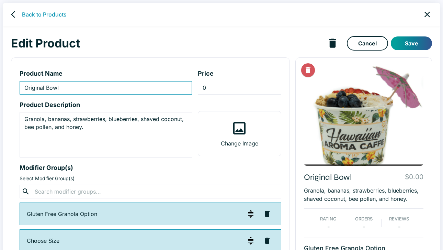
click at [36, 13] on link "Back to Products" at bounding box center [44, 14] width 45 height 8
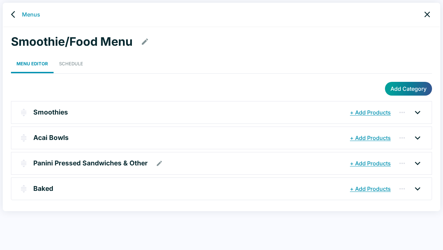
click at [53, 162] on p "Panini Pressed Sandwiches & Other" at bounding box center [90, 163] width 114 height 10
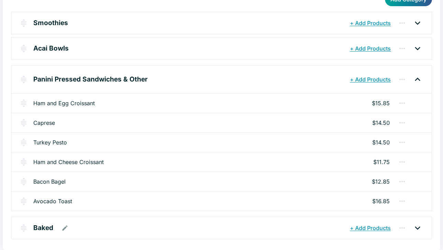
scroll to position [89, 0]
click at [40, 230] on p "Baked" at bounding box center [43, 228] width 20 height 10
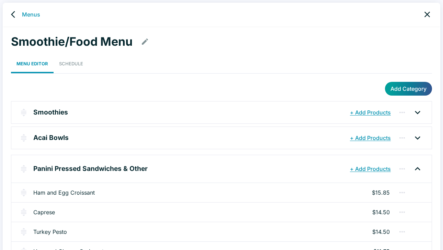
scroll to position [0, 0]
click at [33, 14] on link "Menus" at bounding box center [31, 14] width 18 height 8
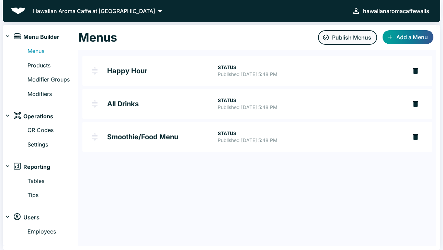
click at [350, 36] on button "Publish Menus" at bounding box center [347, 37] width 59 height 14
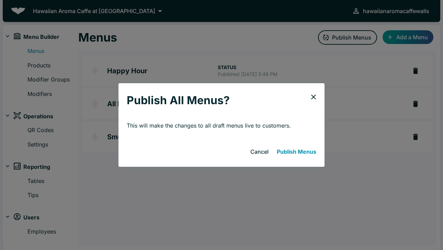
click at [306, 151] on button "Publish Menus" at bounding box center [296, 152] width 45 height 14
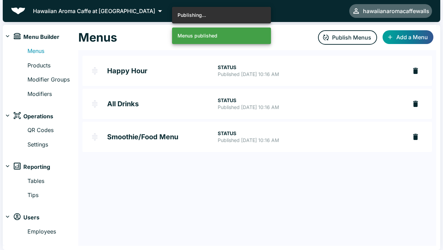
click at [402, 13] on div "hawaiianaromacaffewalls" at bounding box center [396, 11] width 66 height 10
click at [135, 12] on div at bounding box center [221, 125] width 443 height 250
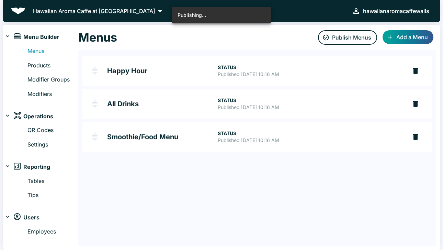
click at [155, 12] on icon at bounding box center [160, 11] width 10 height 10
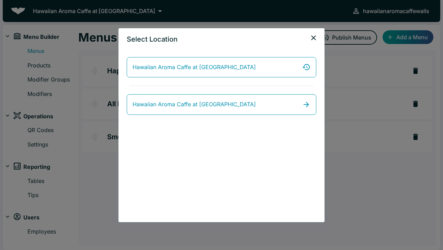
click at [419, 14] on div "Select Location Hawaiian Aroma Caffe at Waikiki Walls Hawaiian Aroma Caffe at W…" at bounding box center [221, 125] width 443 height 250
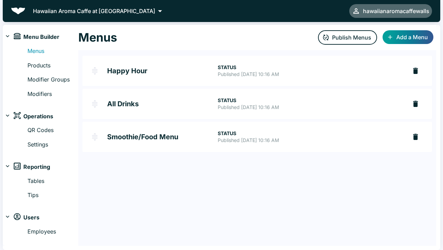
click at [408, 9] on div "hawaiianaromacaffewalls" at bounding box center [396, 11] width 66 height 10
click at [415, 18] on button "Logout" at bounding box center [418, 14] width 30 height 12
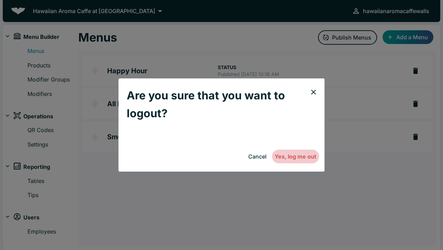
click at [306, 156] on button "Yes, log me out" at bounding box center [295, 156] width 47 height 14
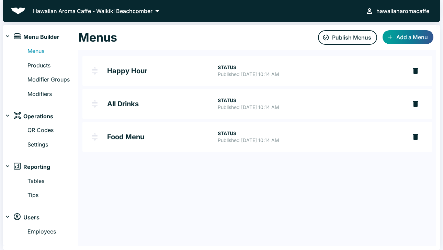
click at [128, 103] on h2 "All Drinks" at bounding box center [162, 103] width 111 height 7
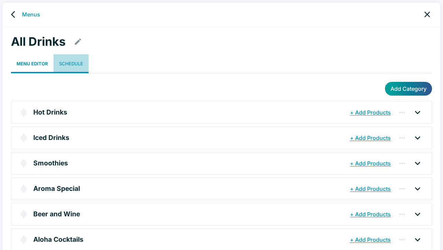
click at [76, 61] on link "Schedule" at bounding box center [71, 63] width 35 height 19
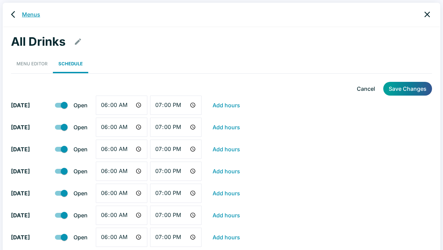
click at [33, 15] on link "Menus" at bounding box center [31, 14] width 18 height 8
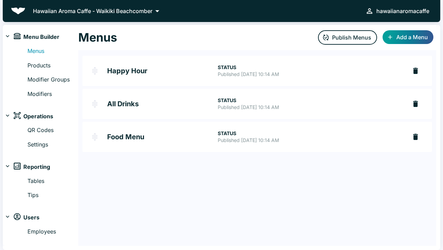
click at [127, 134] on h2 "Food Menu" at bounding box center [162, 136] width 111 height 7
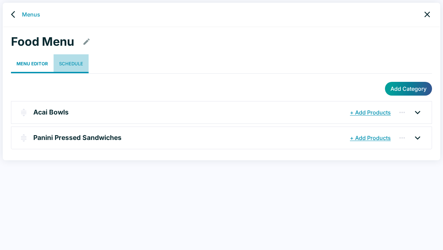
click at [74, 64] on link "Schedule" at bounding box center [71, 63] width 35 height 19
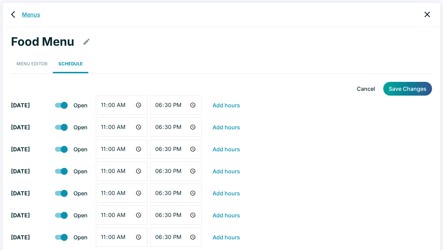
click at [30, 15] on link "Menus" at bounding box center [31, 14] width 18 height 8
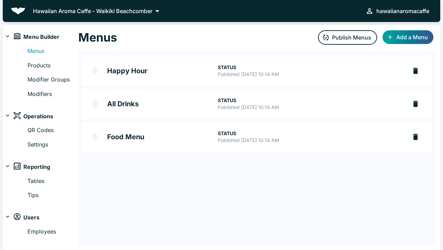
click at [422, 12] on div "hawaiianaromacaffe" at bounding box center [402, 11] width 53 height 10
click at [422, 15] on button "Logout" at bounding box center [418, 14] width 30 height 12
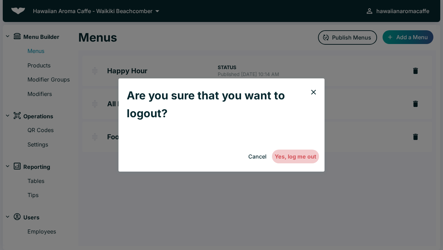
click at [299, 157] on button "Yes, log me out" at bounding box center [295, 156] width 47 height 14
